Goal: Transaction & Acquisition: Book appointment/travel/reservation

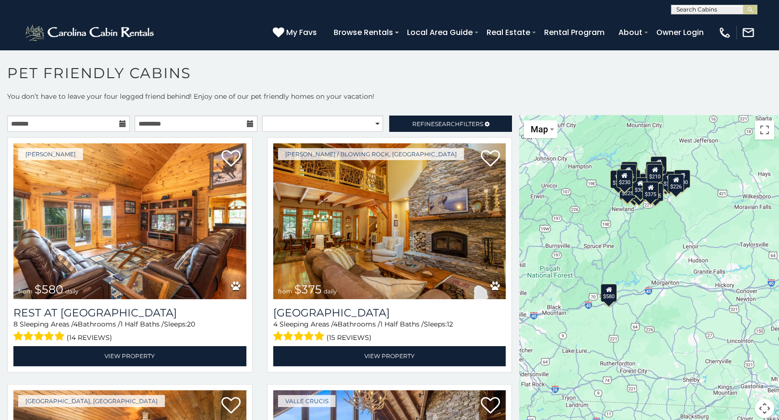
drag, startPoint x: 590, startPoint y: 309, endPoint x: 561, endPoint y: 261, distance: 55.7
click at [561, 261] on div "$580 $375 $325 $451 $460 $315 $315 $330 $395 $355 $650 $675 $380 $930 $375 $325…" at bounding box center [649, 273] width 260 height 314
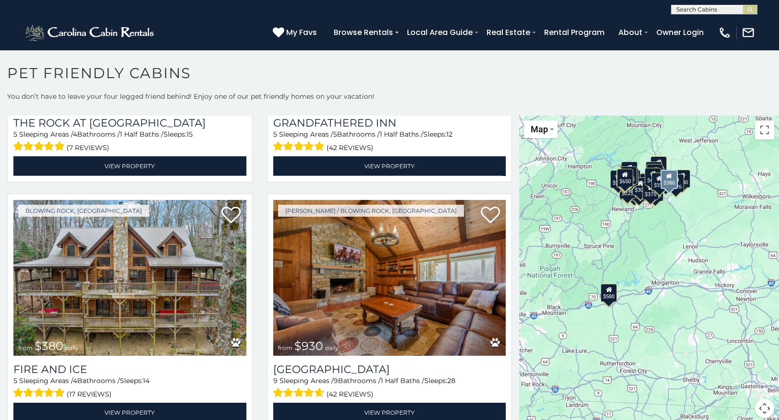
scroll to position [1438, 0]
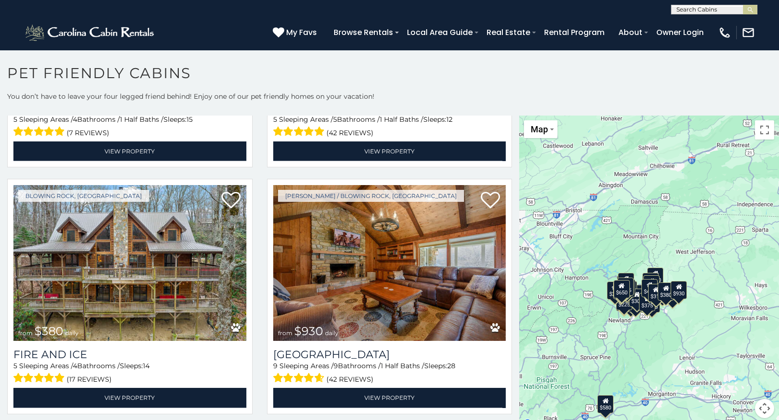
drag, startPoint x: 674, startPoint y: 278, endPoint x: 670, endPoint y: 391, distance: 113.2
click at [670, 391] on div "$580 $375 $325 $451 $460 $315 $315 $330 $395 $355 $650 $675 $380 $930 $375 $325…" at bounding box center [649, 273] width 260 height 314
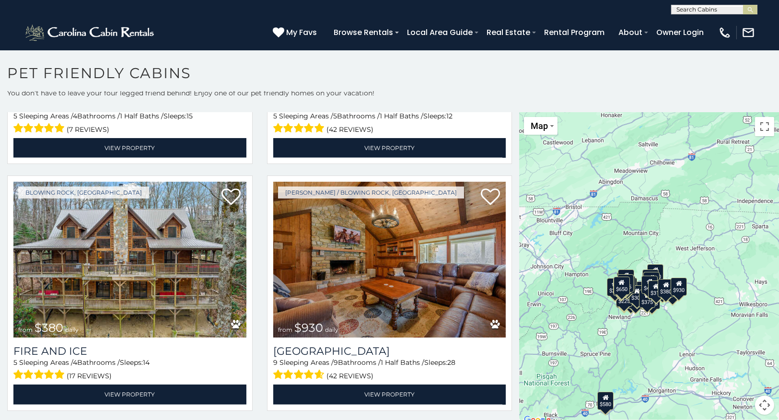
scroll to position [4, 0]
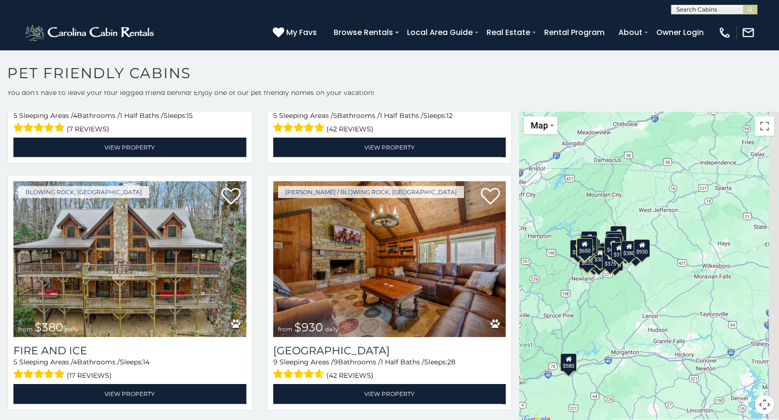
drag, startPoint x: 718, startPoint y: 385, endPoint x: 680, endPoint y: 346, distance: 54.6
click at [680, 346] on div "$580 $375 $325 $451 $460 $315 $315 $330 $395 $355 $650 $675 $380 $930 $375 $325…" at bounding box center [649, 269] width 260 height 314
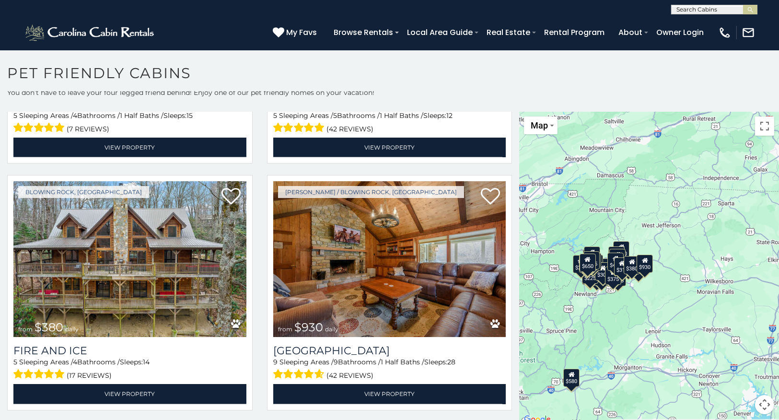
drag, startPoint x: 620, startPoint y: 291, endPoint x: 624, endPoint y: 315, distance: 23.8
click at [624, 315] on div "$580 $375 $325 $451 $460 $315 $315 $330 $395 $355 $650 $675 $380 $930 $375 $325…" at bounding box center [649, 269] width 260 height 314
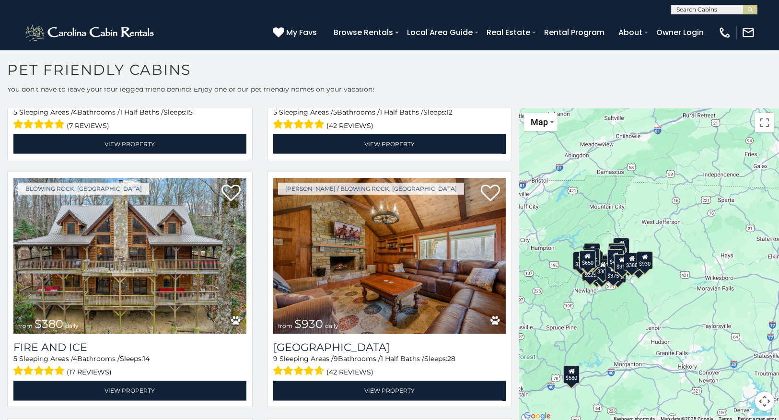
scroll to position [5, 0]
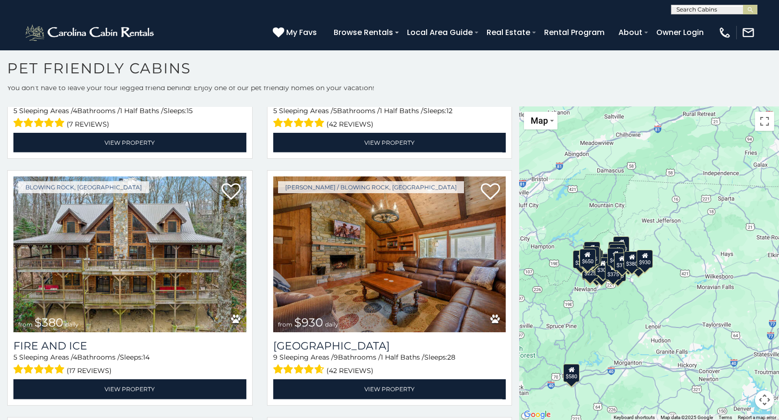
click at [646, 328] on div "$580 $375 $325 $451 $460 $315 $315 $330 $395 $355 $650 $675 $380 $930 $375 $325…" at bounding box center [649, 264] width 260 height 314
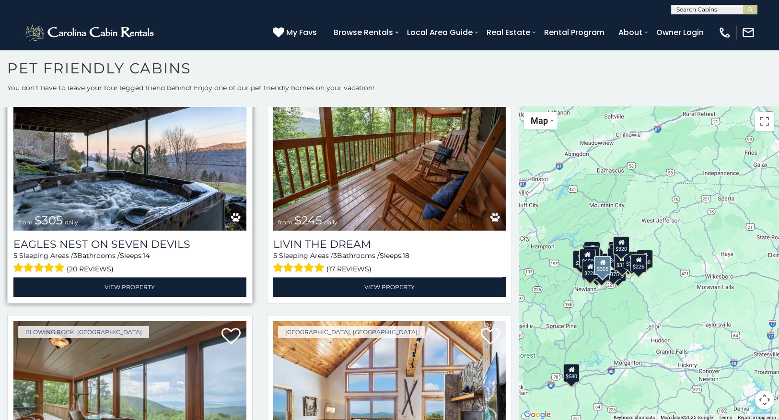
scroll to position [3068, 0]
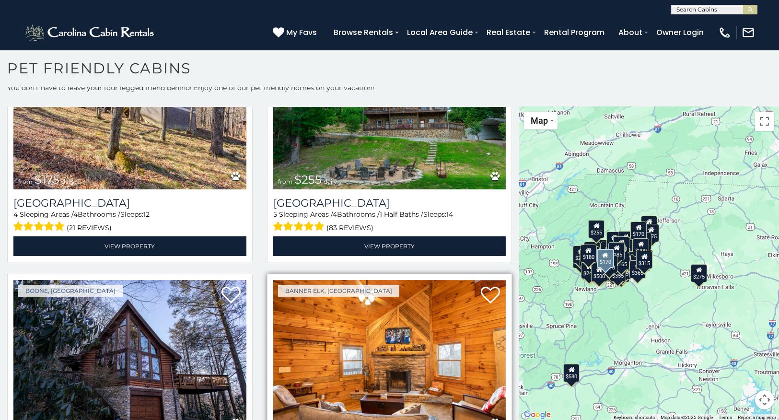
scroll to position [7272, 0]
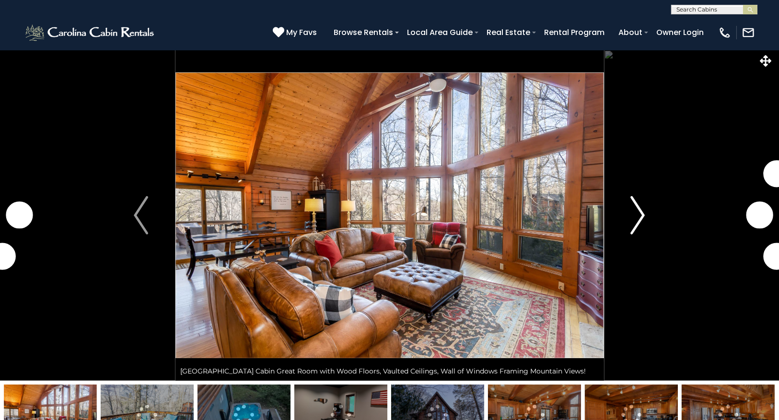
click at [647, 213] on button "Next" at bounding box center [638, 215] width 69 height 331
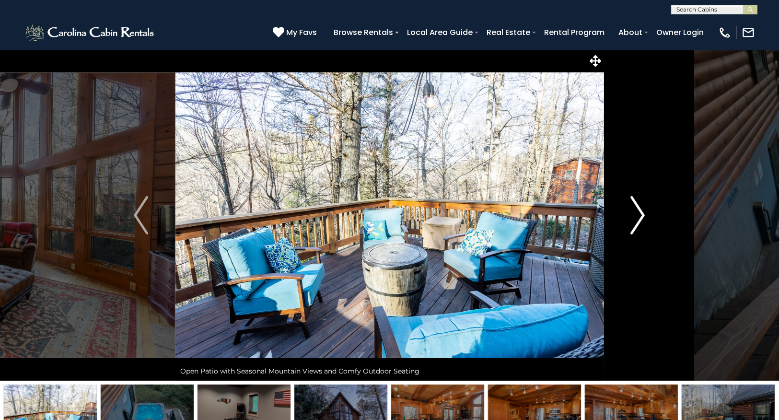
click at [637, 214] on img "Next" at bounding box center [638, 215] width 14 height 38
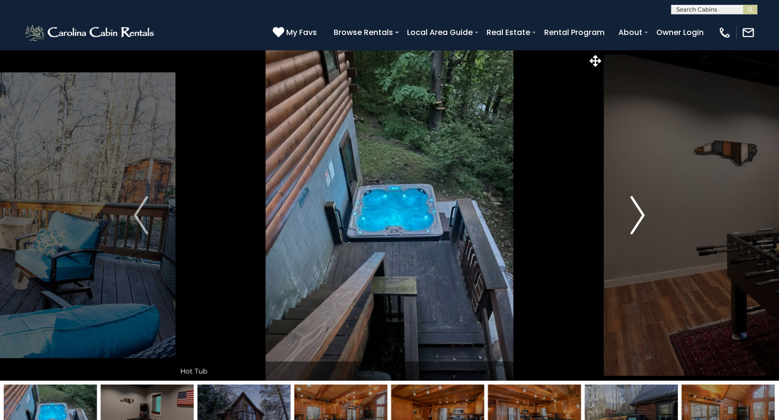
click at [635, 214] on img "Next" at bounding box center [638, 215] width 14 height 38
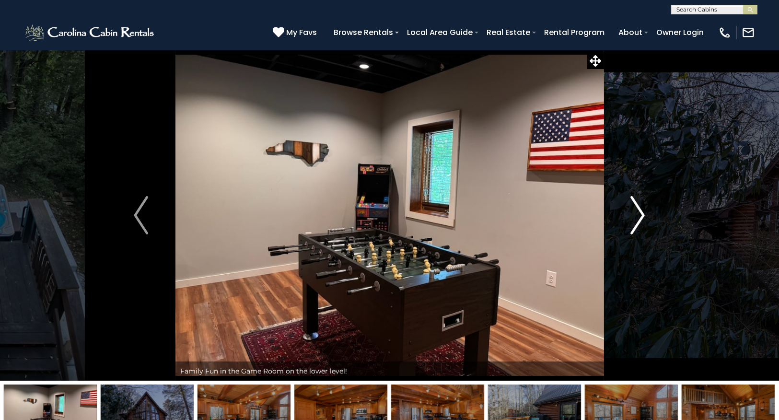
click at [635, 214] on img "Next" at bounding box center [638, 215] width 14 height 38
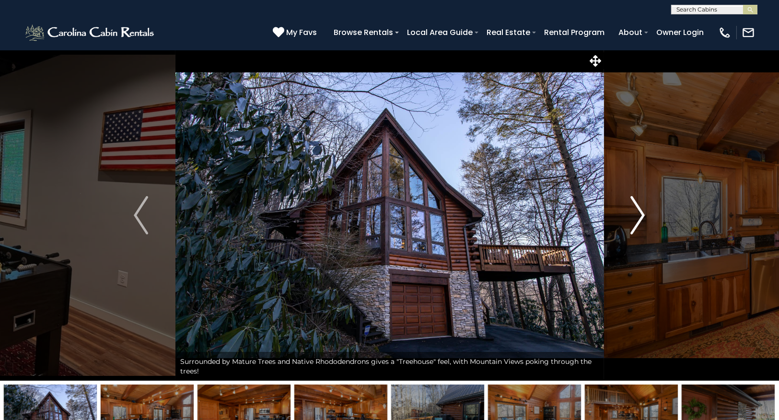
click at [635, 214] on img "Next" at bounding box center [638, 215] width 14 height 38
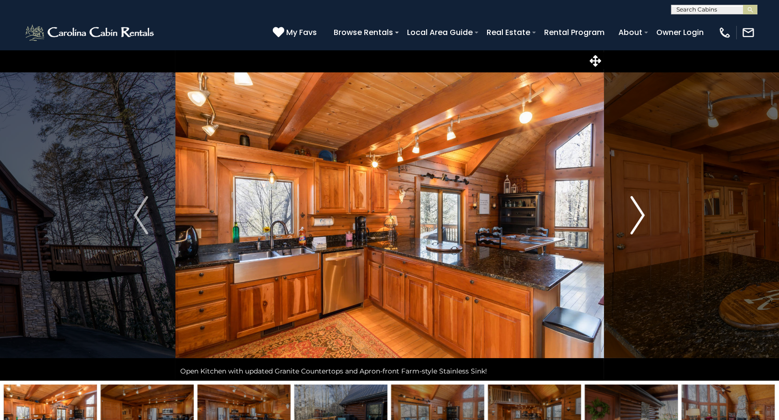
click at [635, 214] on img "Next" at bounding box center [638, 215] width 14 height 38
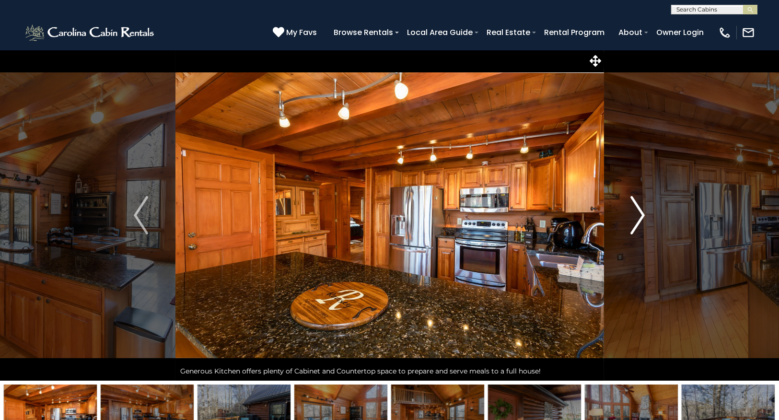
click at [635, 214] on img "Next" at bounding box center [638, 215] width 14 height 38
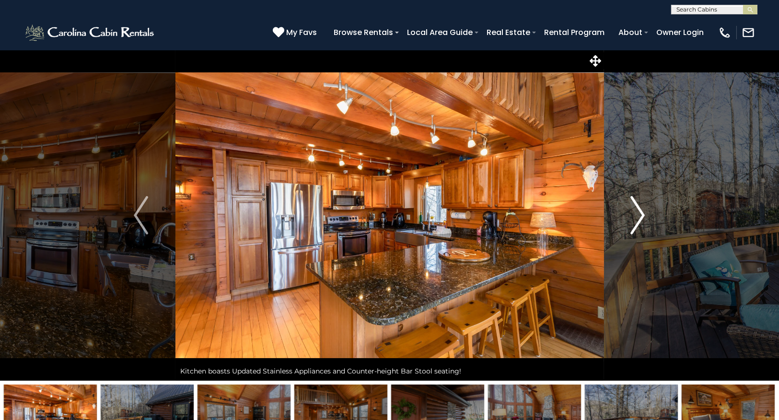
click at [635, 214] on img "Next" at bounding box center [638, 215] width 14 height 38
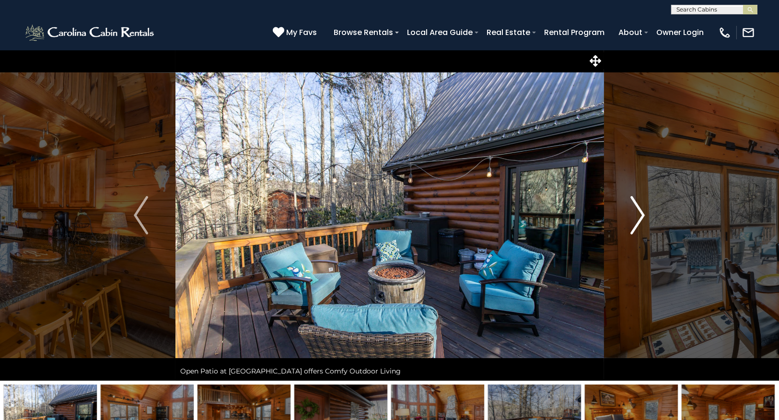
click at [635, 214] on img "Next" at bounding box center [638, 215] width 14 height 38
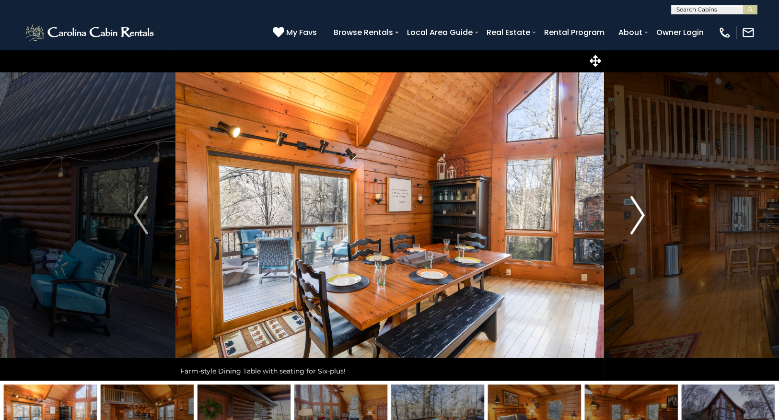
click at [637, 220] on img "Next" at bounding box center [638, 215] width 14 height 38
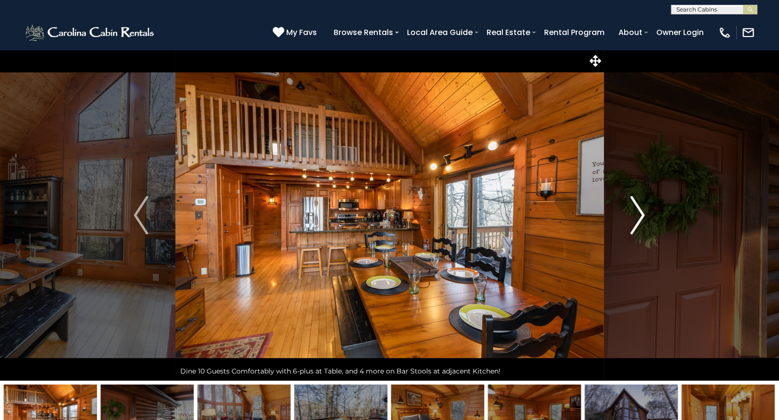
click at [637, 220] on img "Next" at bounding box center [638, 215] width 14 height 38
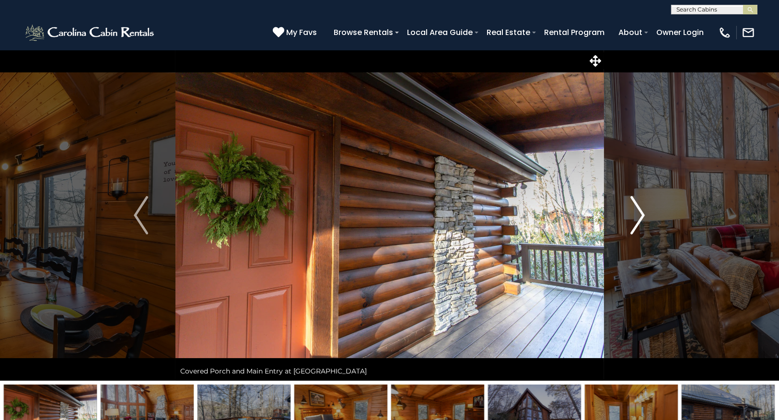
click at [637, 220] on img "Next" at bounding box center [638, 215] width 14 height 38
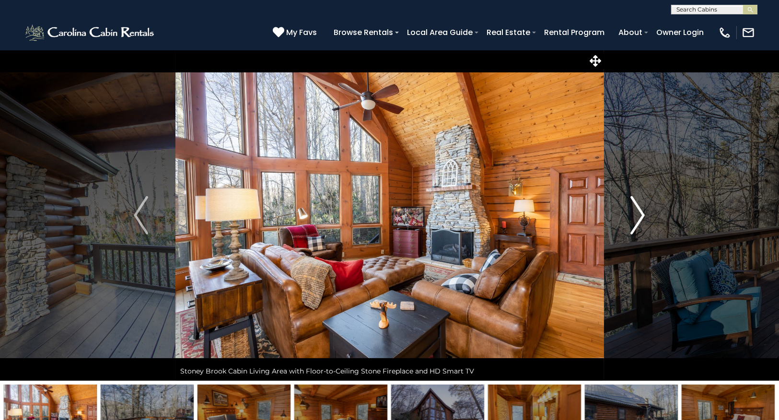
click at [637, 220] on img "Next" at bounding box center [638, 215] width 14 height 38
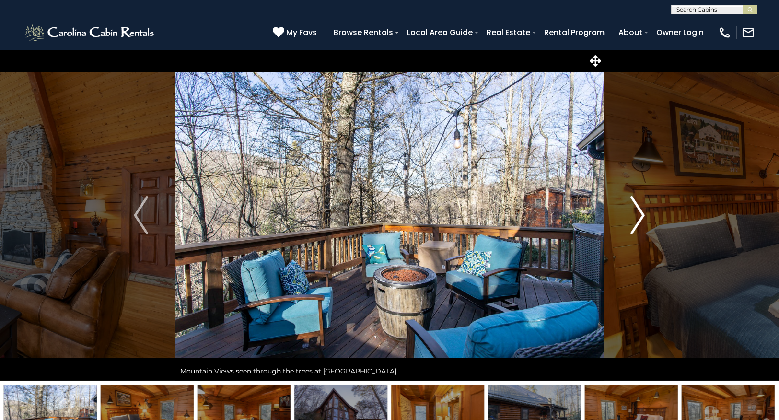
click at [637, 220] on img "Next" at bounding box center [638, 215] width 14 height 38
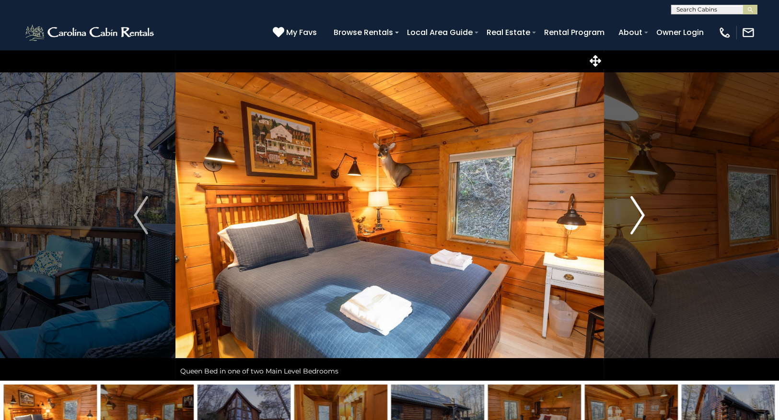
click at [637, 220] on img "Next" at bounding box center [638, 215] width 14 height 38
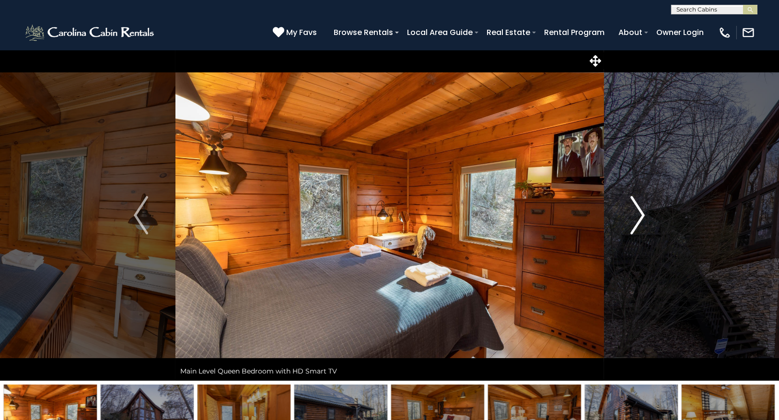
click at [637, 220] on img "Next" at bounding box center [638, 215] width 14 height 38
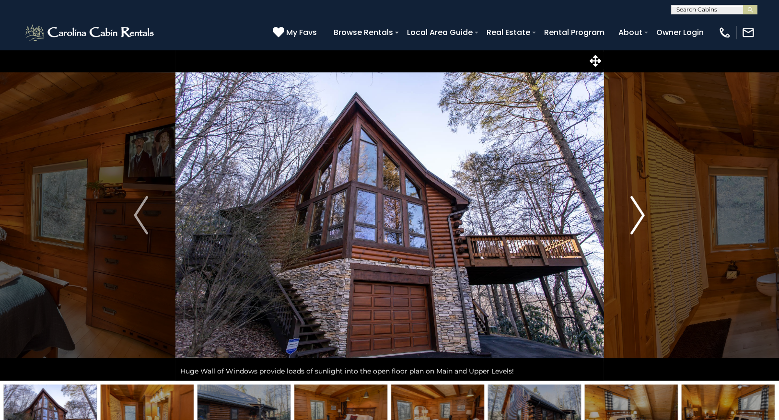
click at [637, 220] on img "Next" at bounding box center [638, 215] width 14 height 38
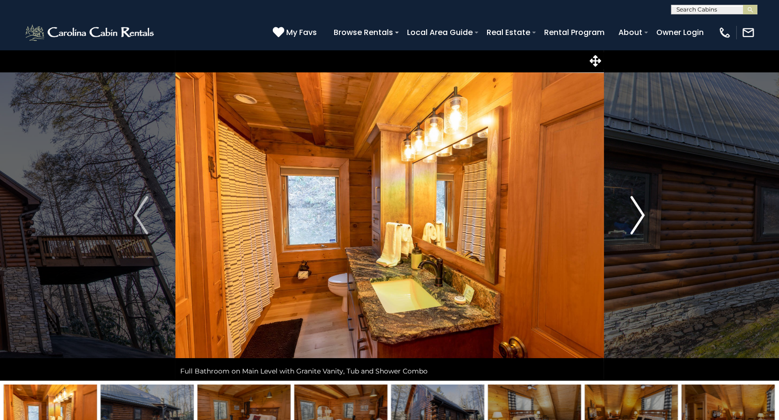
click at [637, 220] on img "Next" at bounding box center [638, 215] width 14 height 38
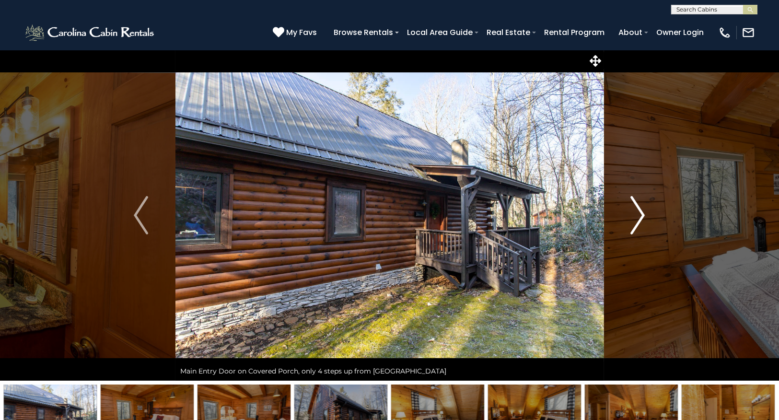
click at [637, 220] on img "Next" at bounding box center [638, 215] width 14 height 38
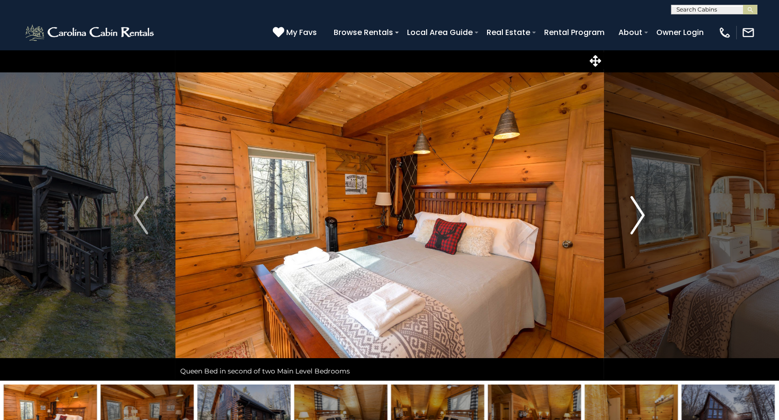
click at [637, 220] on img "Next" at bounding box center [638, 215] width 14 height 38
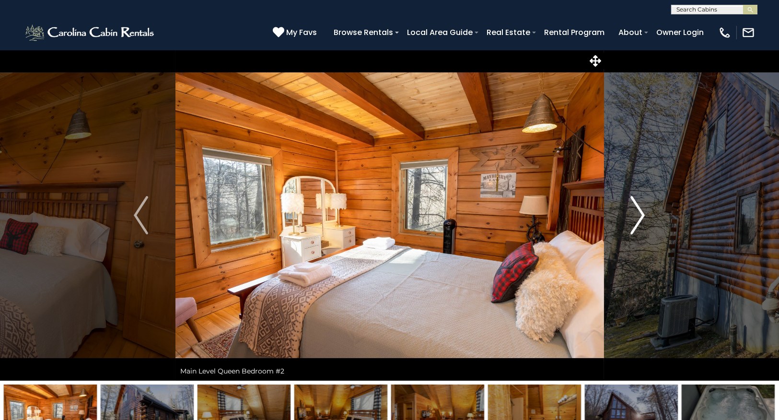
click at [637, 220] on img "Next" at bounding box center [638, 215] width 14 height 38
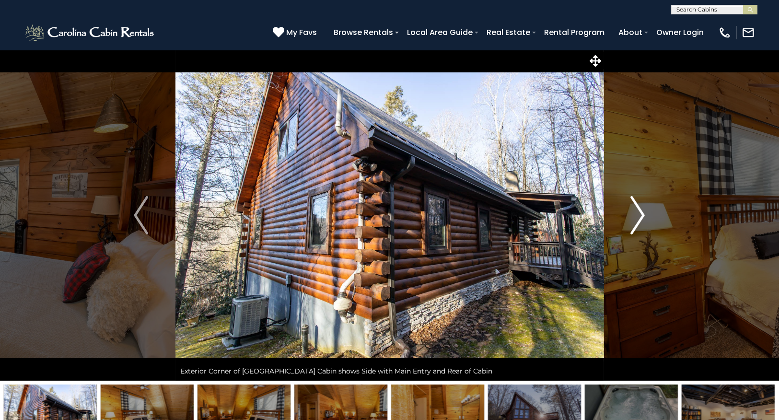
click at [637, 220] on img "Next" at bounding box center [638, 215] width 14 height 38
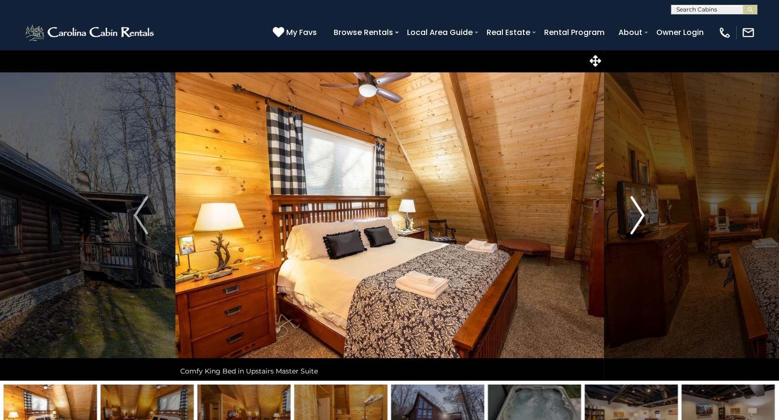
click at [637, 220] on img "Next" at bounding box center [638, 215] width 14 height 38
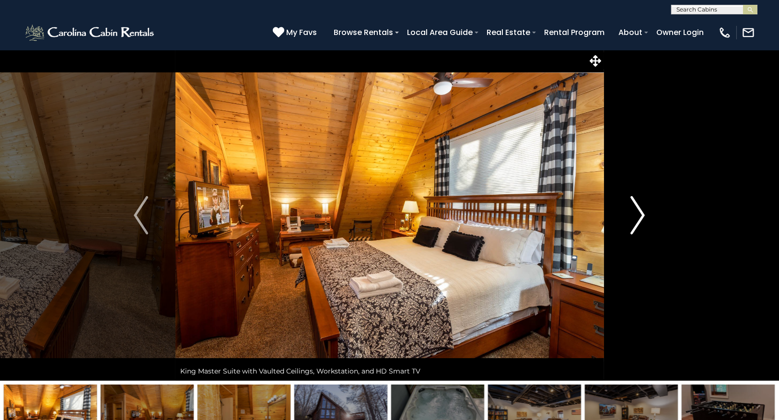
click at [637, 220] on img "Next" at bounding box center [638, 215] width 14 height 38
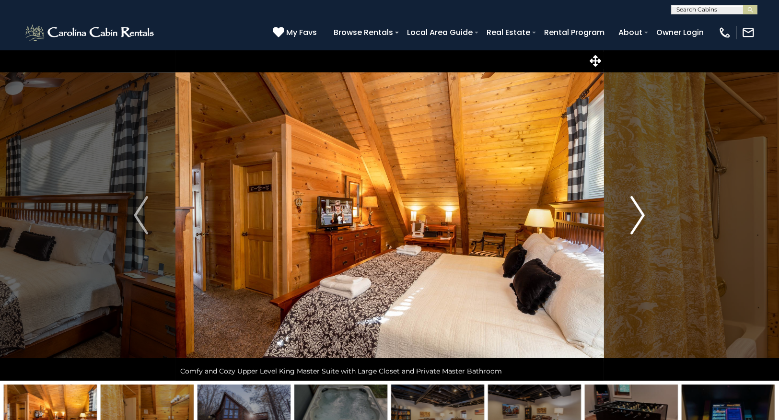
click at [637, 220] on img "Next" at bounding box center [638, 215] width 14 height 38
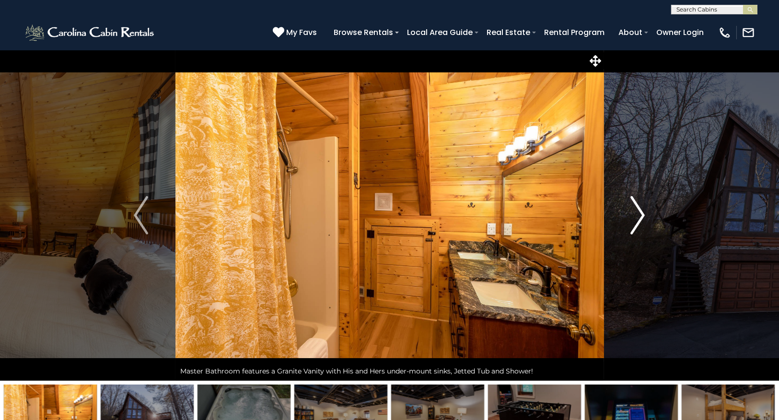
click at [637, 220] on img "Next" at bounding box center [638, 215] width 14 height 38
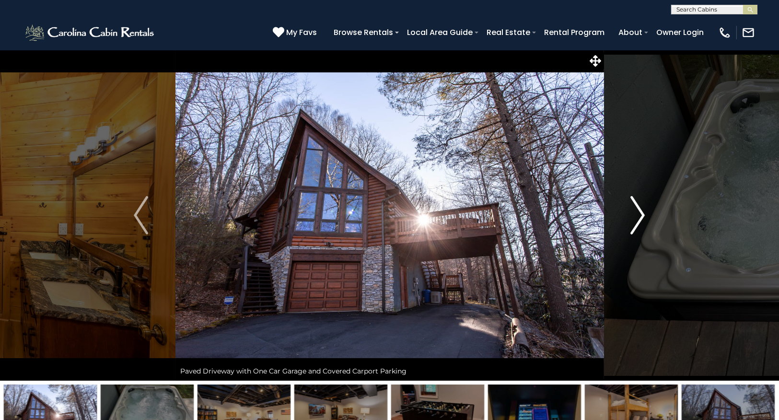
click at [637, 220] on img "Next" at bounding box center [638, 215] width 14 height 38
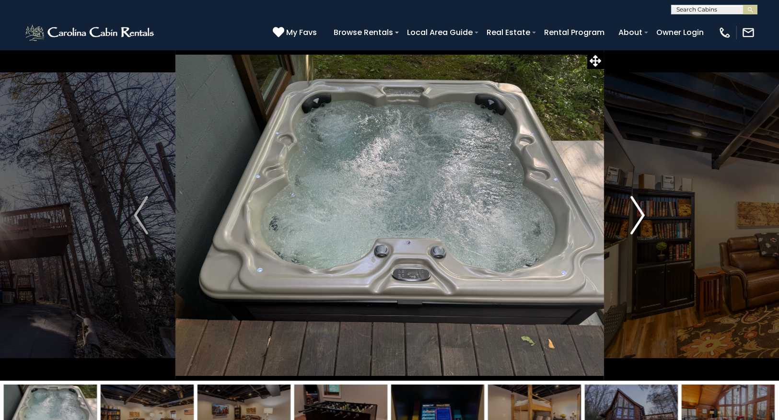
click at [637, 220] on img "Next" at bounding box center [638, 215] width 14 height 38
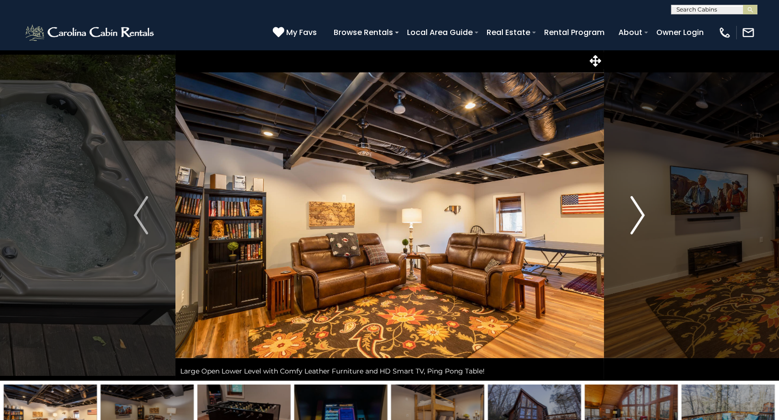
click at [637, 220] on img "Next" at bounding box center [638, 215] width 14 height 38
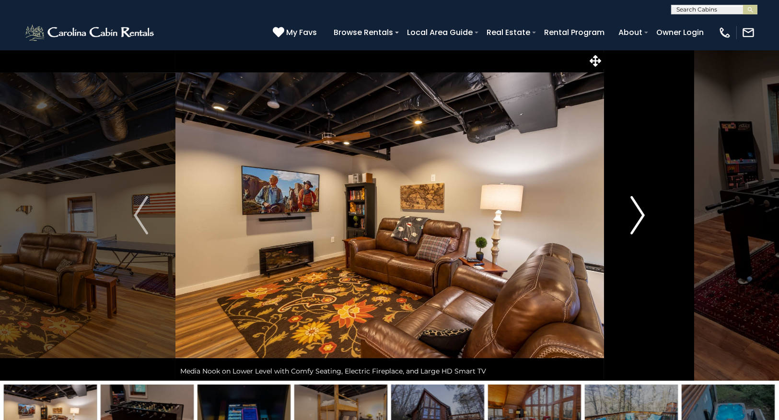
click at [637, 220] on img "Next" at bounding box center [638, 215] width 14 height 38
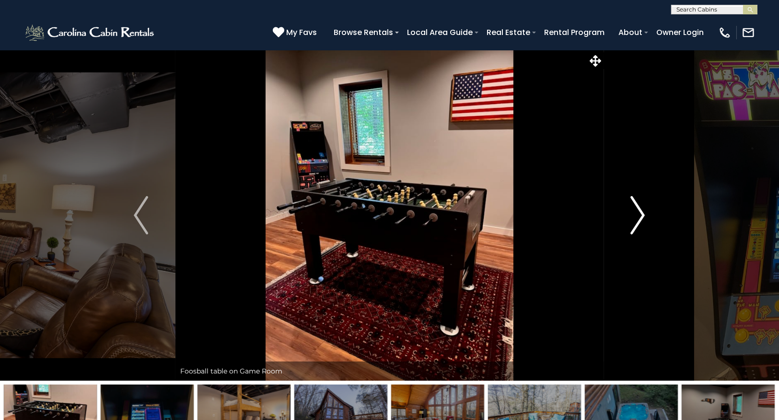
click at [637, 220] on img "Next" at bounding box center [638, 215] width 14 height 38
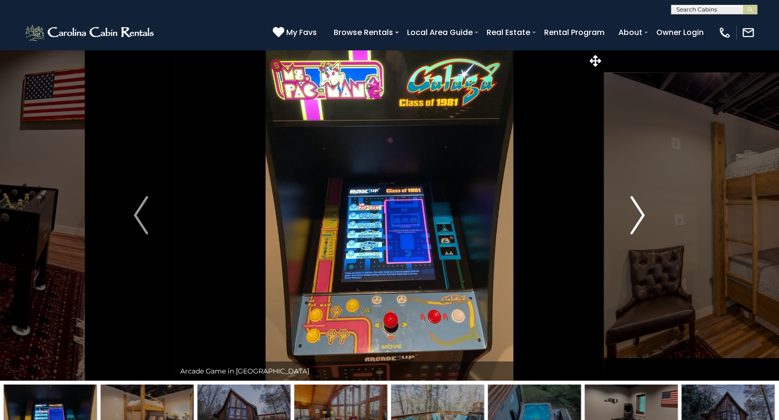
click at [637, 220] on img "Next" at bounding box center [638, 215] width 14 height 38
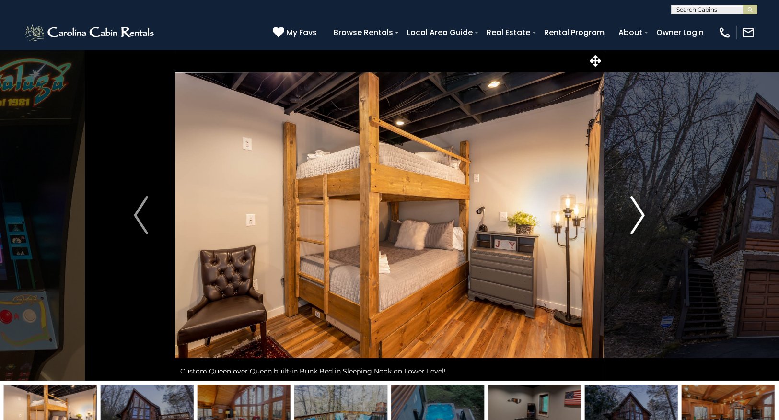
click at [637, 220] on img "Next" at bounding box center [638, 215] width 14 height 38
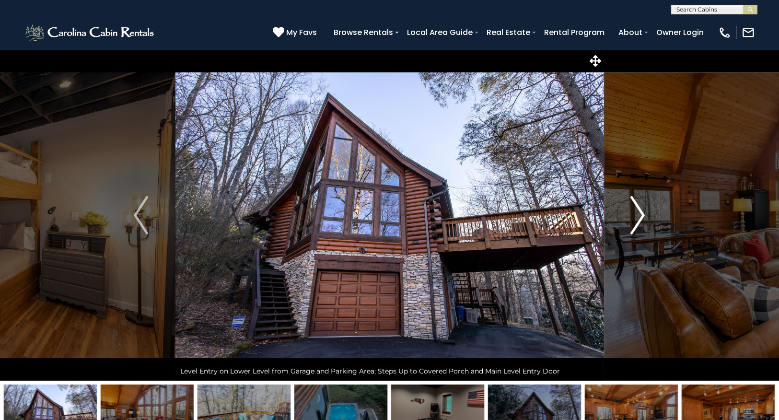
click at [637, 220] on img "Next" at bounding box center [638, 215] width 14 height 38
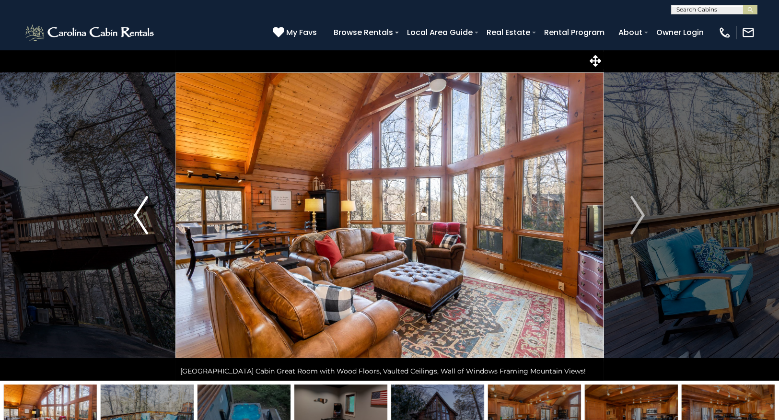
click at [143, 220] on img "Previous" at bounding box center [141, 215] width 14 height 38
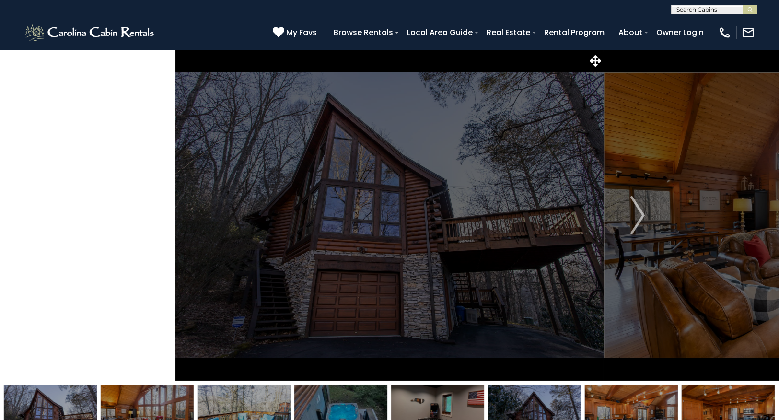
click at [143, 220] on img "Previous" at bounding box center [141, 215] width 14 height 38
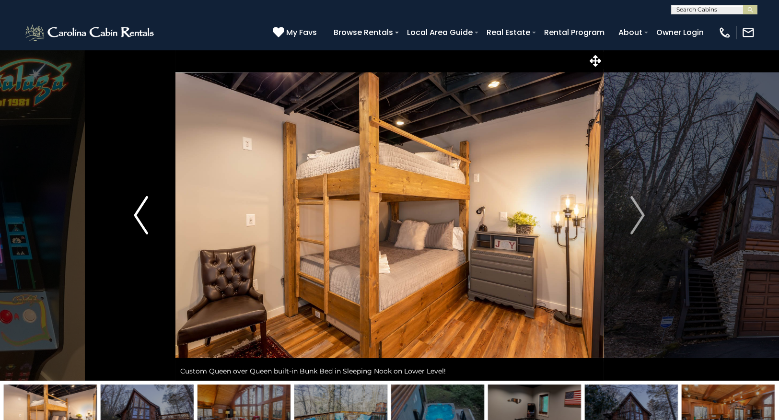
click at [145, 221] on img "Previous" at bounding box center [141, 215] width 14 height 38
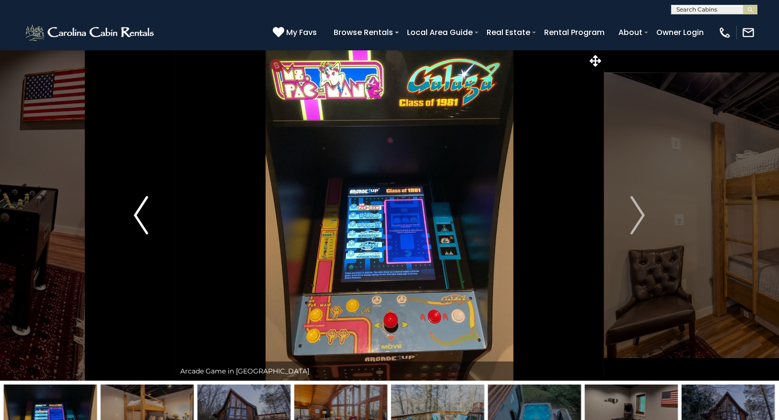
click at [145, 221] on img "Previous" at bounding box center [141, 215] width 14 height 38
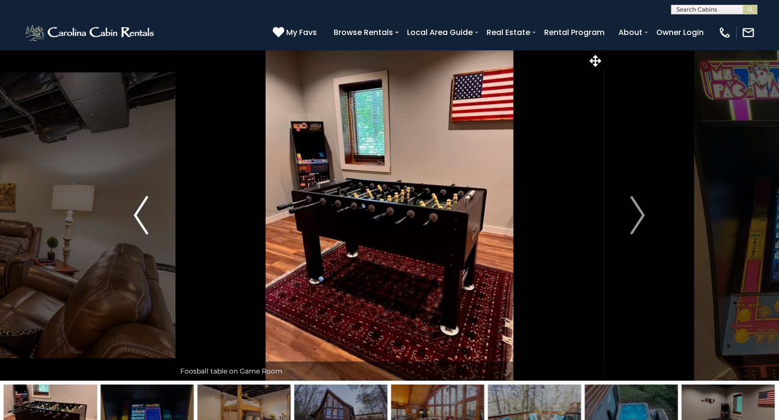
click at [145, 221] on img "Previous" at bounding box center [141, 215] width 14 height 38
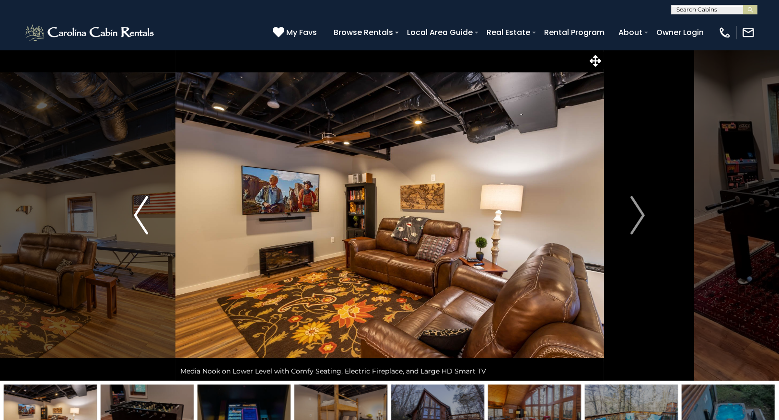
click at [145, 221] on img "Previous" at bounding box center [141, 215] width 14 height 38
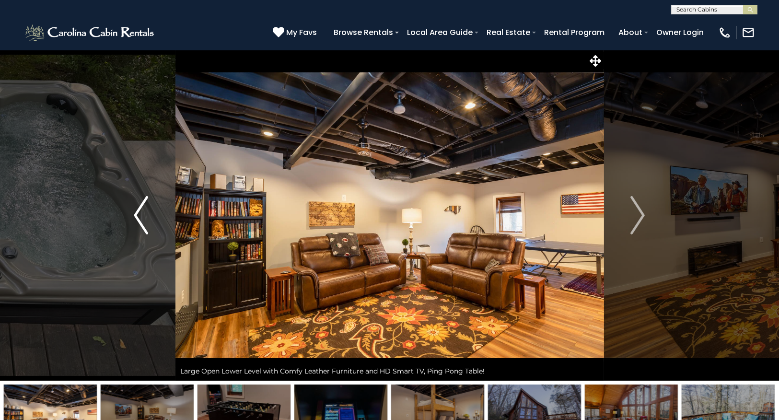
click at [145, 221] on img "Previous" at bounding box center [141, 215] width 14 height 38
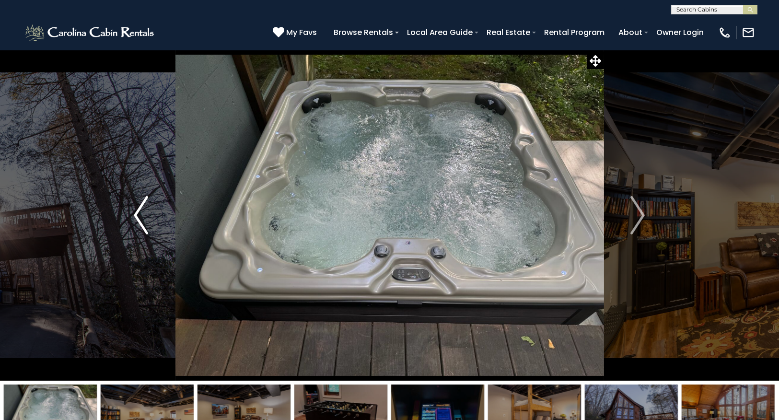
click at [145, 221] on img "Previous" at bounding box center [141, 215] width 14 height 38
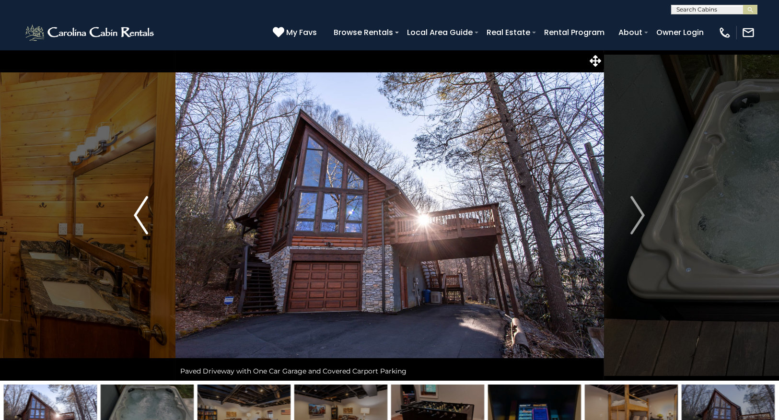
click at [145, 221] on img "Previous" at bounding box center [141, 215] width 14 height 38
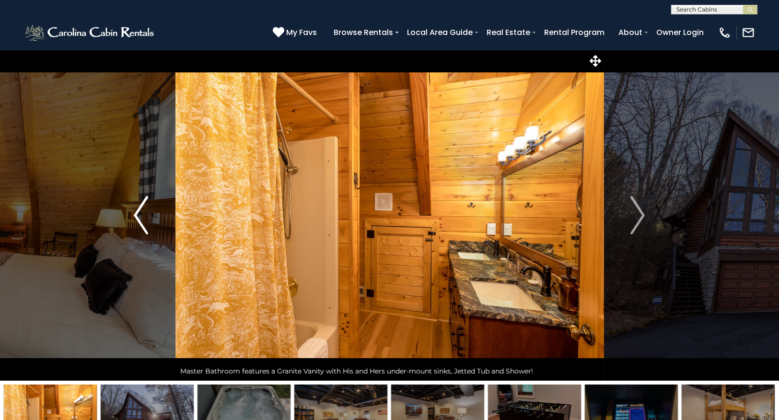
click at [145, 221] on img "Previous" at bounding box center [141, 215] width 14 height 38
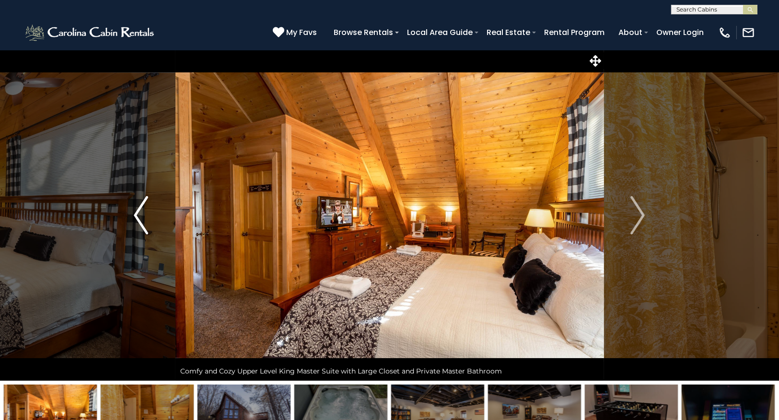
click at [145, 221] on img "Previous" at bounding box center [141, 215] width 14 height 38
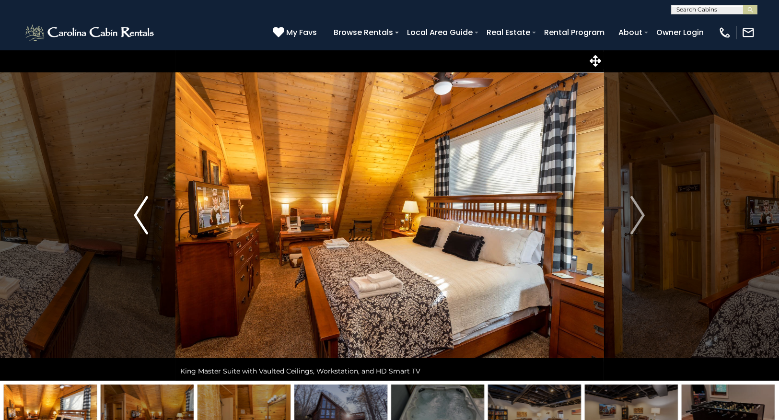
click at [145, 221] on img "Previous" at bounding box center [141, 215] width 14 height 38
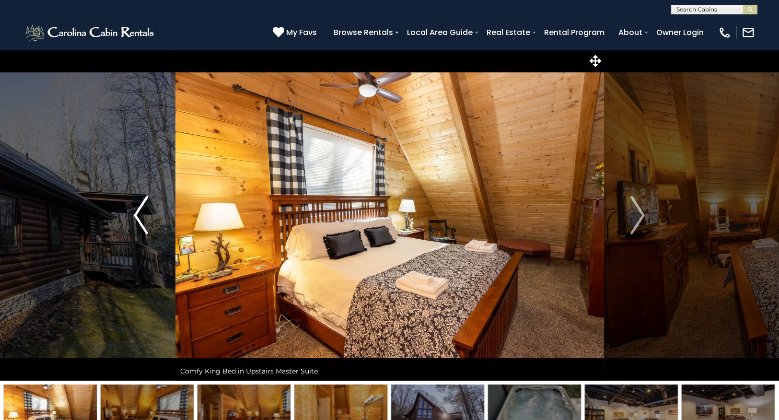
click at [145, 221] on img "Previous" at bounding box center [141, 215] width 14 height 38
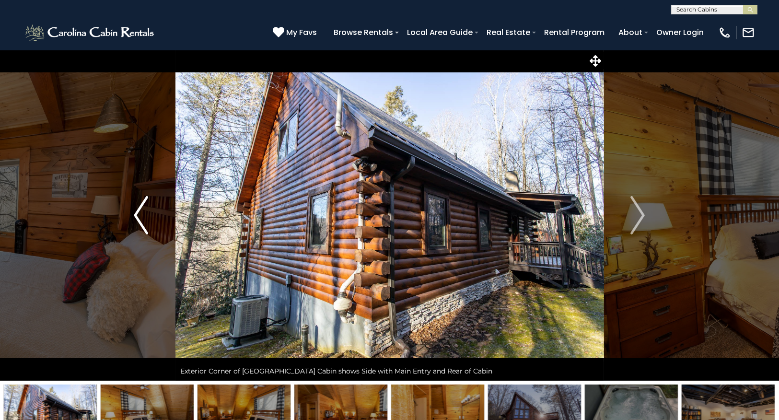
click at [145, 221] on img "Previous" at bounding box center [141, 215] width 14 height 38
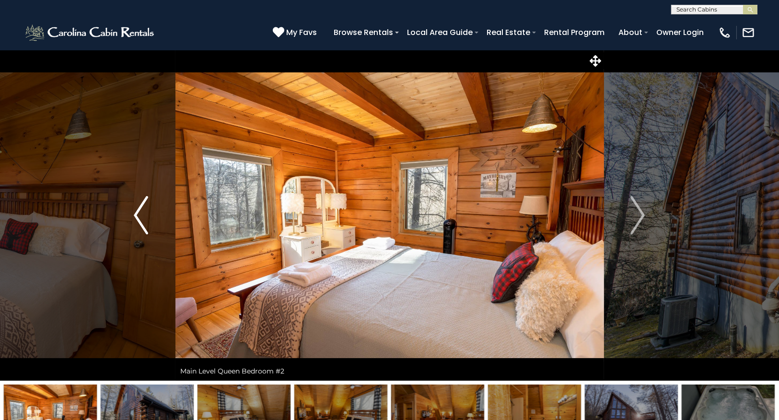
click at [145, 221] on img "Previous" at bounding box center [141, 215] width 14 height 38
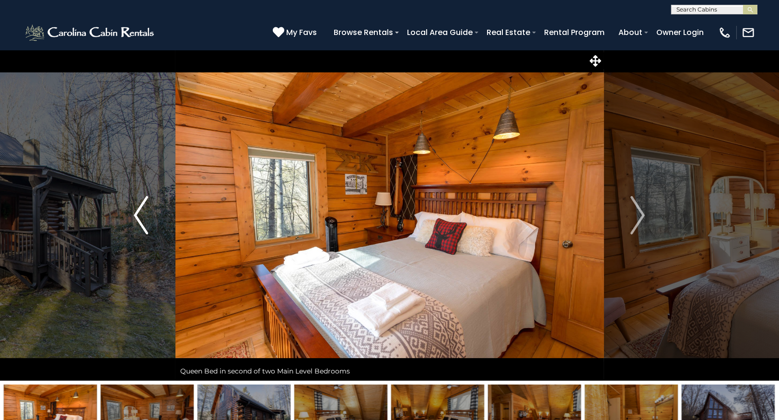
click at [145, 221] on img "Previous" at bounding box center [141, 215] width 14 height 38
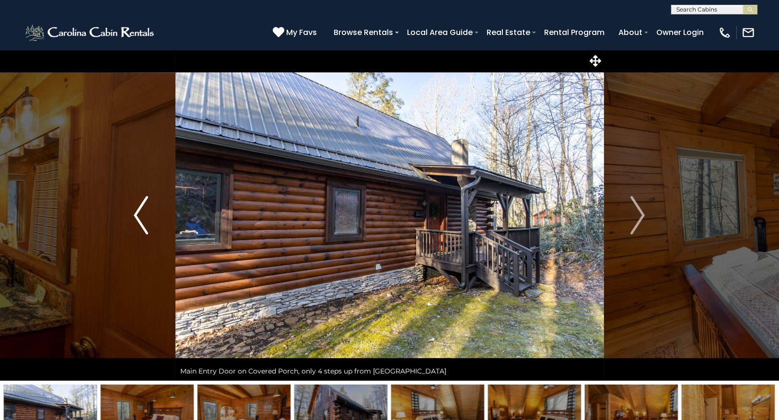
click at [145, 221] on img "Previous" at bounding box center [141, 215] width 14 height 38
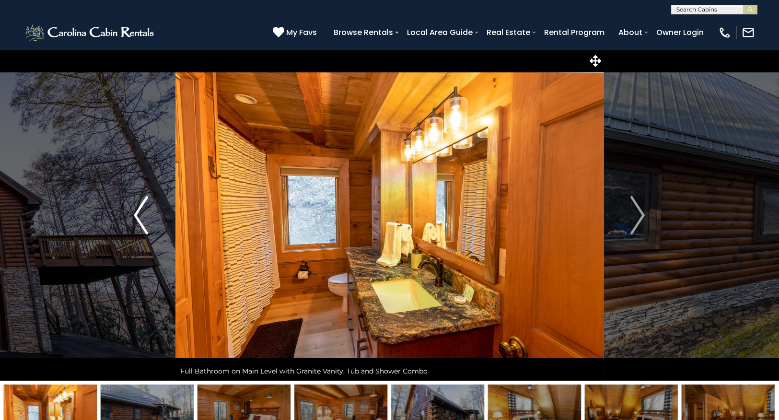
click at [145, 221] on img "Previous" at bounding box center [141, 215] width 14 height 38
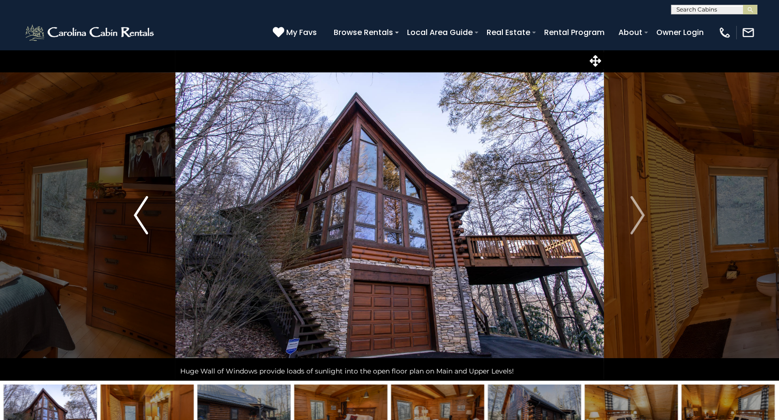
click at [145, 221] on img "Previous" at bounding box center [141, 215] width 14 height 38
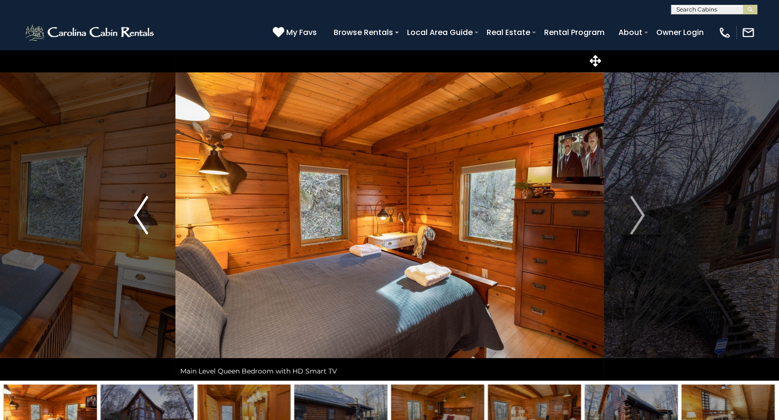
click at [145, 221] on img "Previous" at bounding box center [141, 215] width 14 height 38
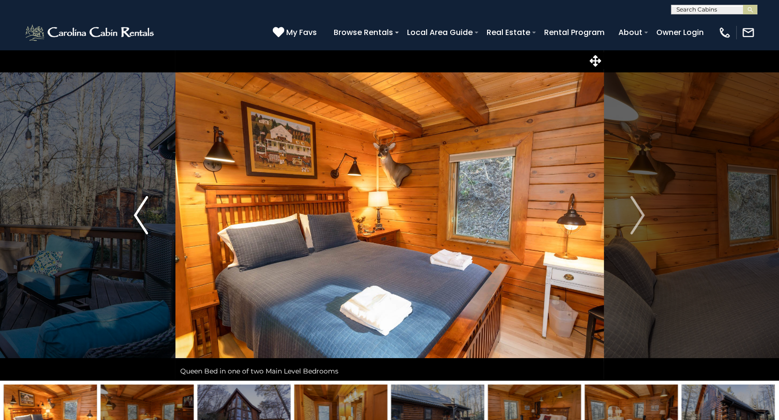
click at [145, 221] on img "Previous" at bounding box center [141, 215] width 14 height 38
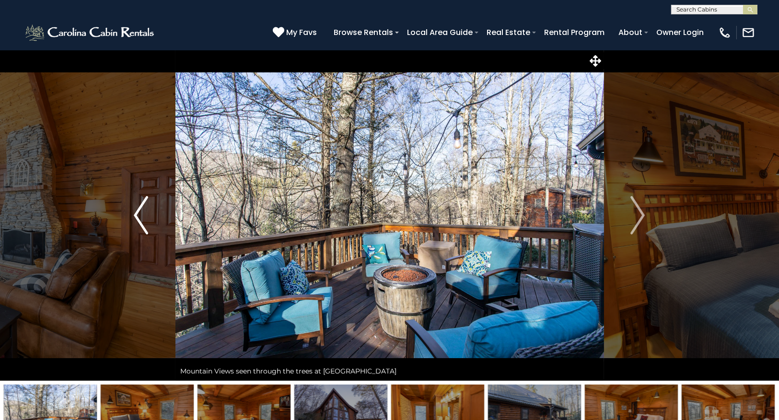
click at [145, 221] on img "Previous" at bounding box center [141, 215] width 14 height 38
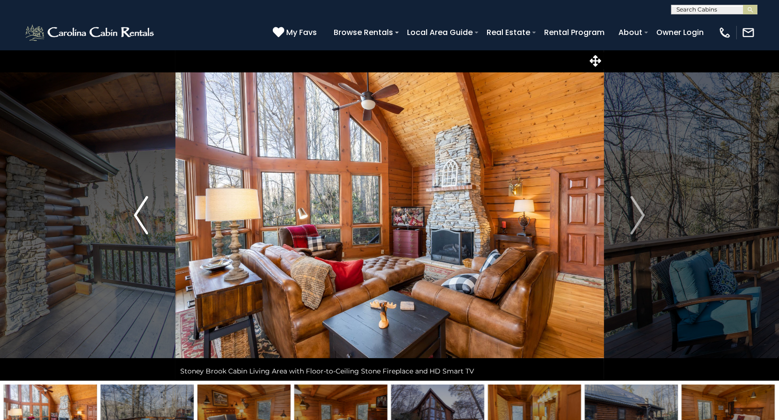
click at [145, 221] on img "Previous" at bounding box center [141, 215] width 14 height 38
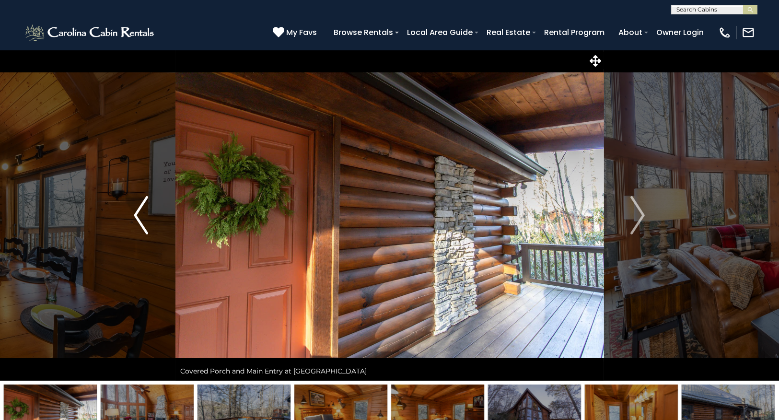
click at [145, 221] on img "Previous" at bounding box center [141, 215] width 14 height 38
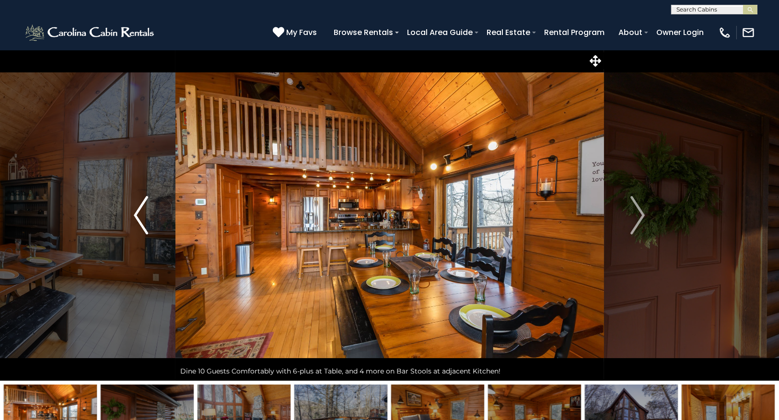
click at [145, 221] on img "Previous" at bounding box center [141, 215] width 14 height 38
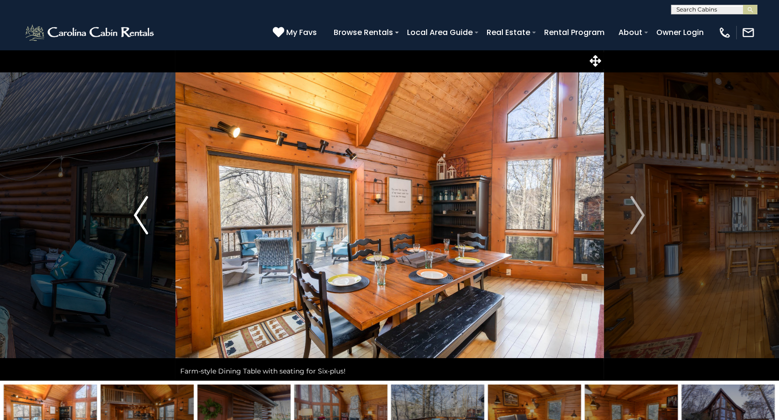
click at [145, 221] on img "Previous" at bounding box center [141, 215] width 14 height 38
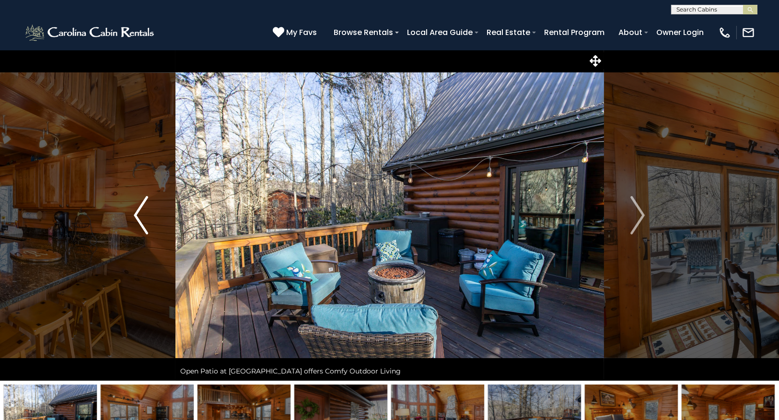
click at [145, 221] on img "Previous" at bounding box center [141, 215] width 14 height 38
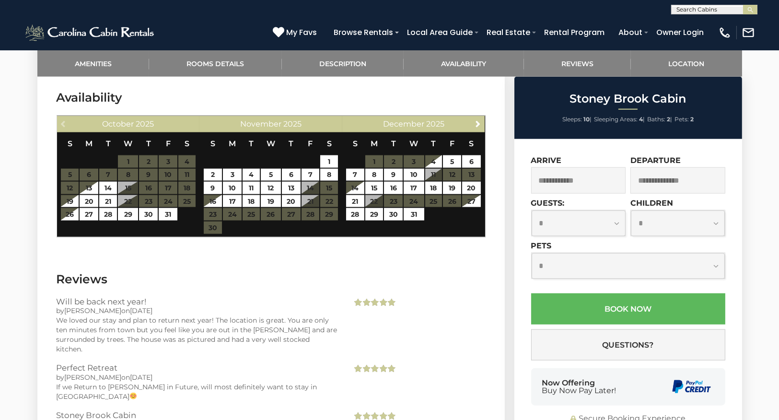
scroll to position [1917, 0]
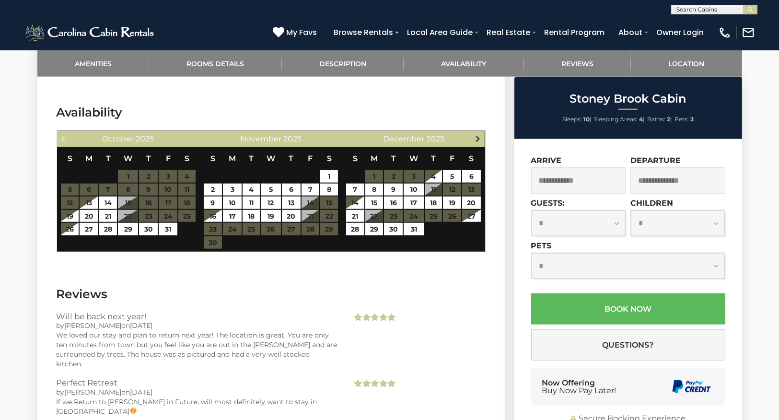
click at [478, 137] on span "Next" at bounding box center [478, 139] width 8 height 8
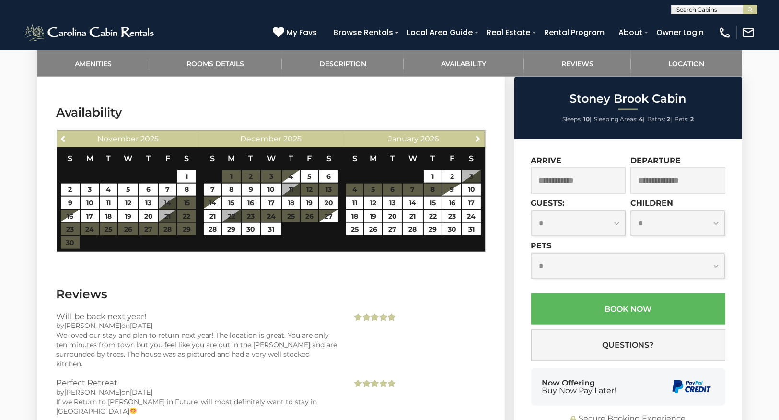
click at [563, 185] on input "text" at bounding box center [578, 180] width 95 height 26
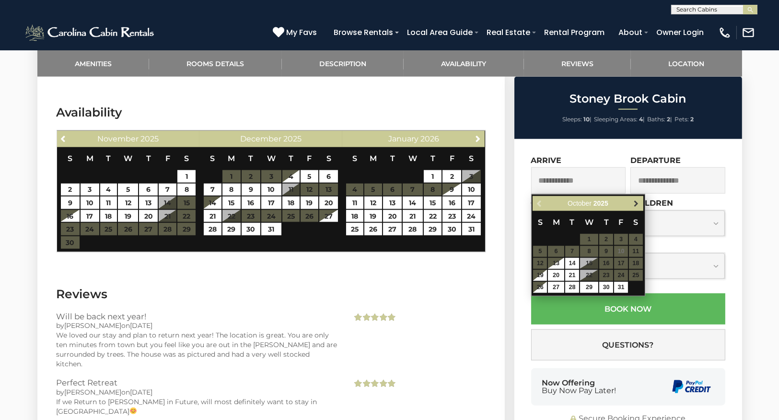
click at [636, 200] on span "Next" at bounding box center [636, 204] width 8 height 8
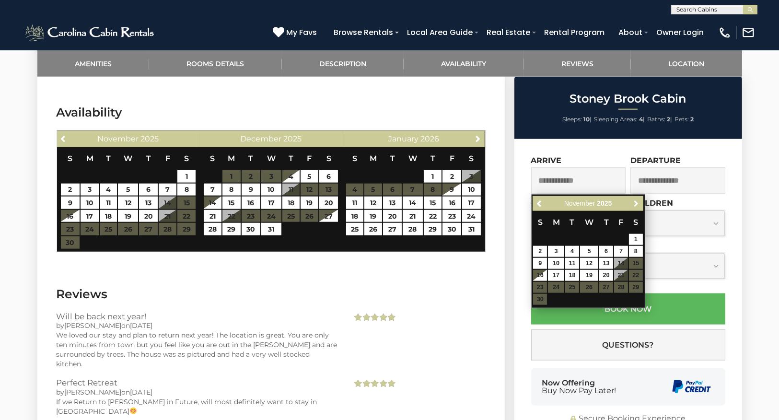
click at [636, 200] on span "Next" at bounding box center [636, 204] width 8 height 8
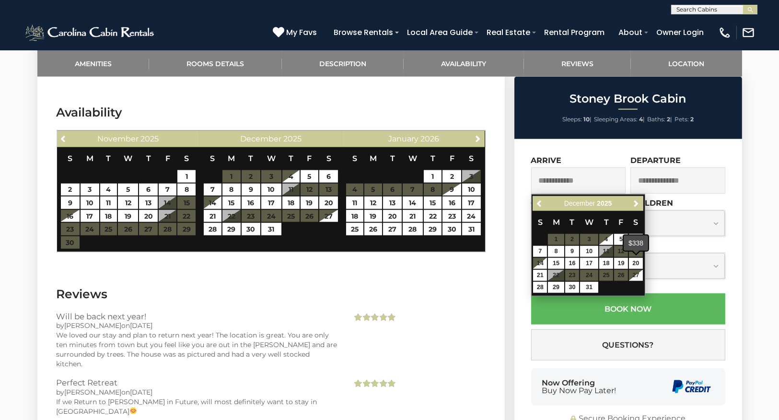
click at [444, 290] on h3 "Reviews" at bounding box center [271, 294] width 429 height 17
